Goal: Check status: Check status

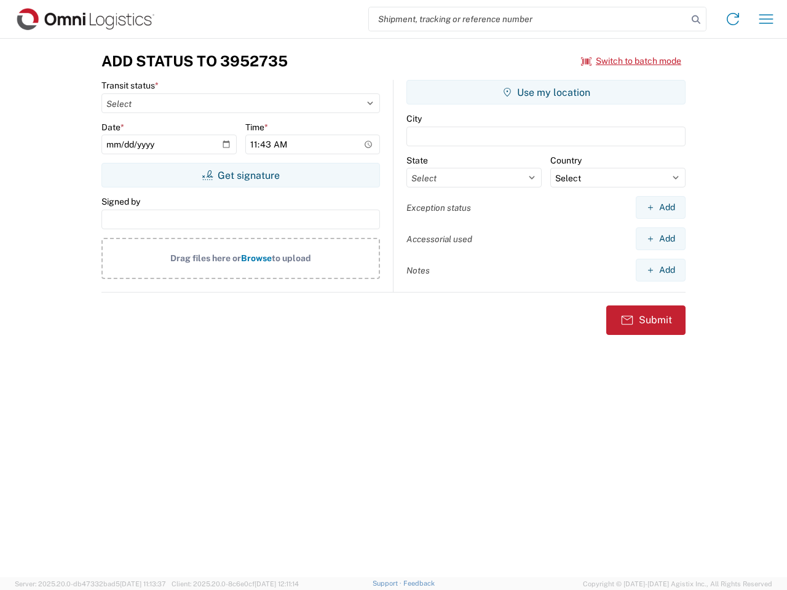
click at [528, 19] on input "search" at bounding box center [528, 18] width 319 height 23
click at [696, 20] on icon at bounding box center [695, 19] width 17 height 17
click at [733, 19] on icon at bounding box center [733, 19] width 20 height 20
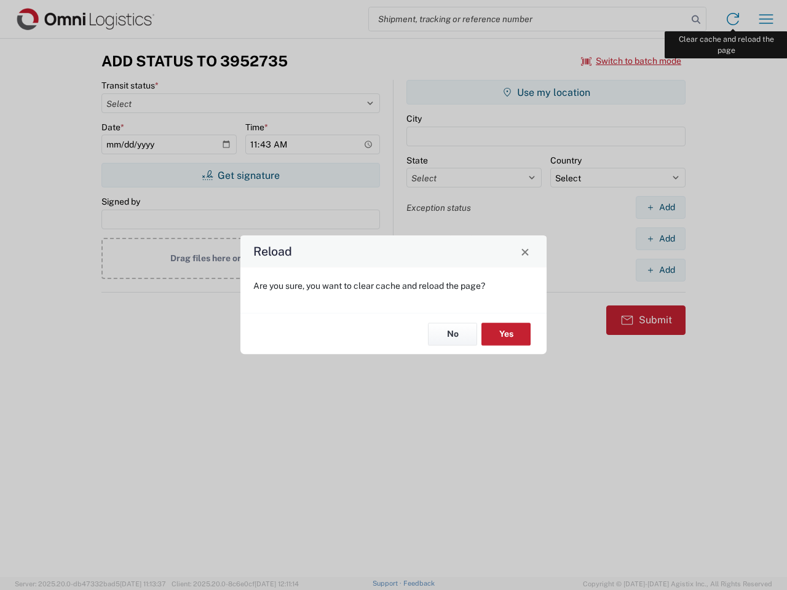
click at [766, 19] on div "Reload Are you sure, you want to clear cache and reload the page? No Yes" at bounding box center [393, 295] width 787 height 590
click at [632, 61] on div "Reload Are you sure, you want to clear cache and reload the page? No Yes" at bounding box center [393, 295] width 787 height 590
click at [240, 175] on div "Reload Are you sure, you want to clear cache and reload the page? No Yes" at bounding box center [393, 295] width 787 height 590
click at [546, 92] on div "Reload Are you sure, you want to clear cache and reload the page? No Yes" at bounding box center [393, 295] width 787 height 590
click at [660, 207] on div "Reload Are you sure, you want to clear cache and reload the page? No Yes" at bounding box center [393, 295] width 787 height 590
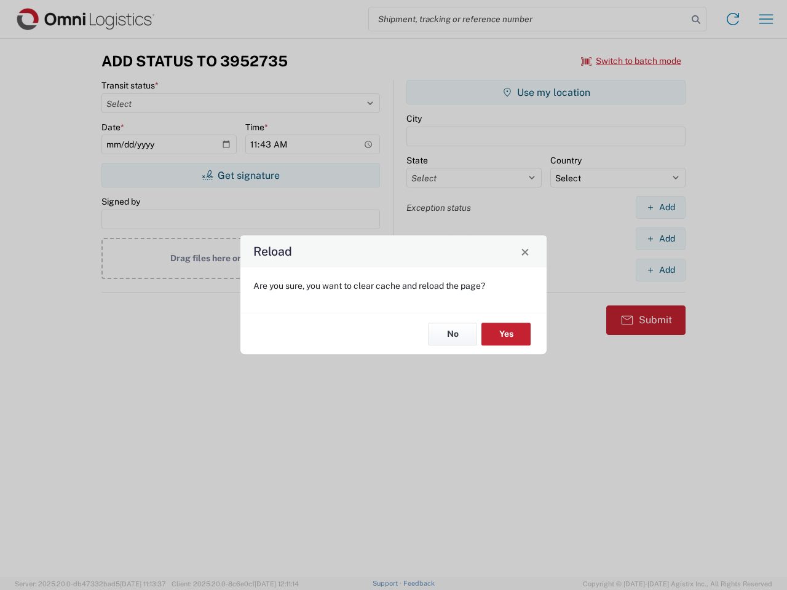
click at [660, 239] on div "Reload Are you sure, you want to clear cache and reload the page? No Yes" at bounding box center [393, 295] width 787 height 590
click at [660, 270] on div "Reload Are you sure, you want to clear cache and reload the page? No Yes" at bounding box center [393, 295] width 787 height 590
